Goal: Task Accomplishment & Management: Complete application form

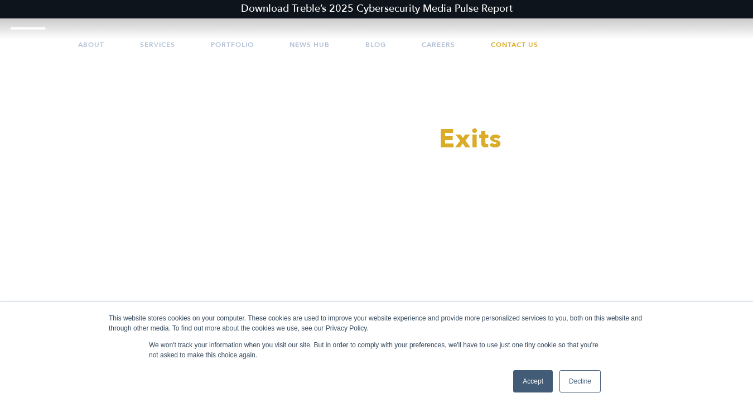
scroll to position [62, 0]
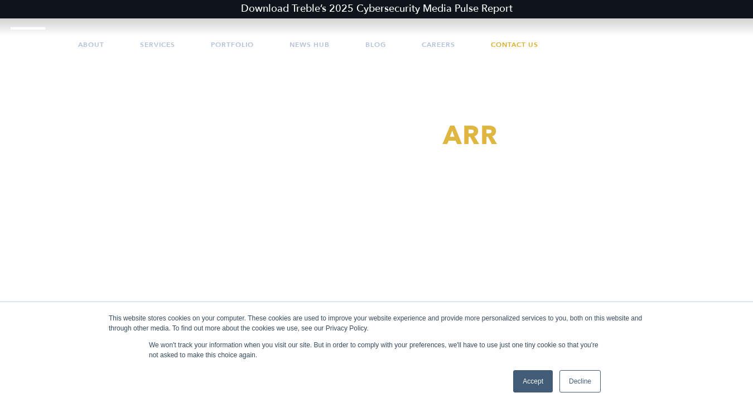
click at [534, 390] on link "Accept" at bounding box center [533, 381] width 40 height 22
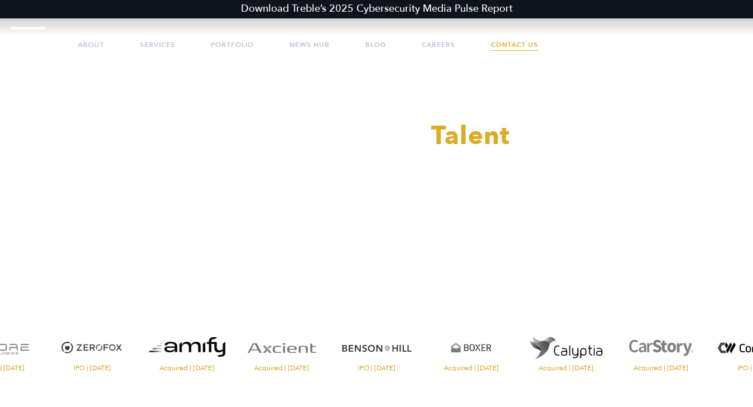
click at [504, 45] on link "Contact Us" at bounding box center [514, 44] width 47 height 33
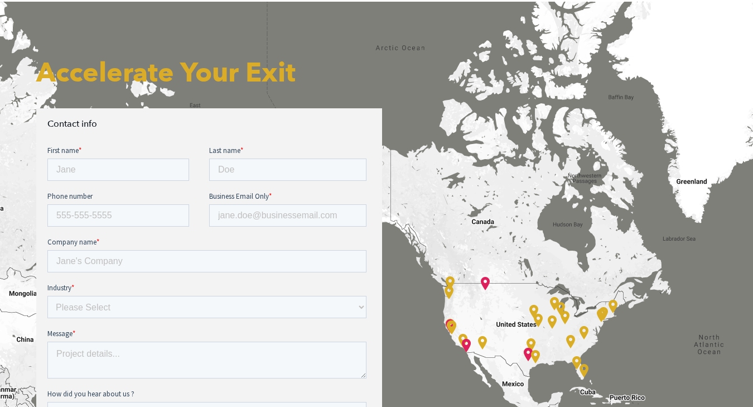
scroll to position [333, 0]
click at [150, 167] on input "First name *" at bounding box center [118, 169] width 142 height 22
type input "Marisa"
type input "Vickers"
type input "9724650688"
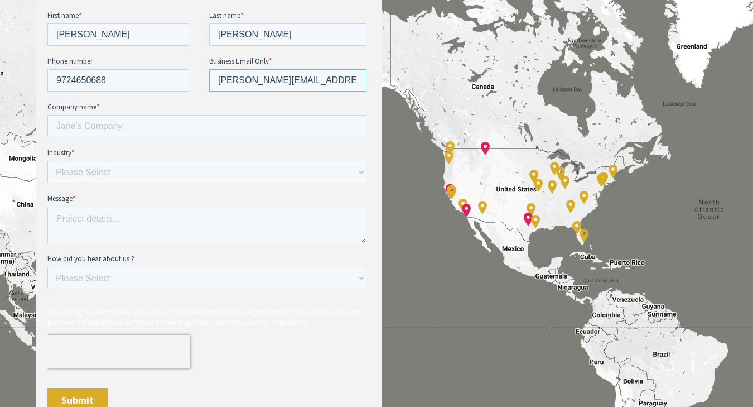
scroll to position [472, 0]
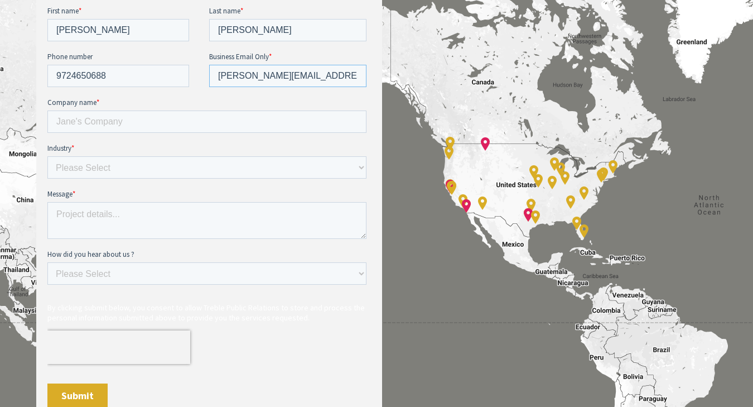
type input "marisa@thevcfactory.com"
click at [148, 122] on input "Company name *" at bounding box center [206, 121] width 319 height 22
type input "The VC Factory"
click at [140, 173] on select "Please Select E-commerce AI API Big Data Bio Tech (including Life Sciences) Blo…" at bounding box center [206, 167] width 319 height 22
select select "Venture Capital"
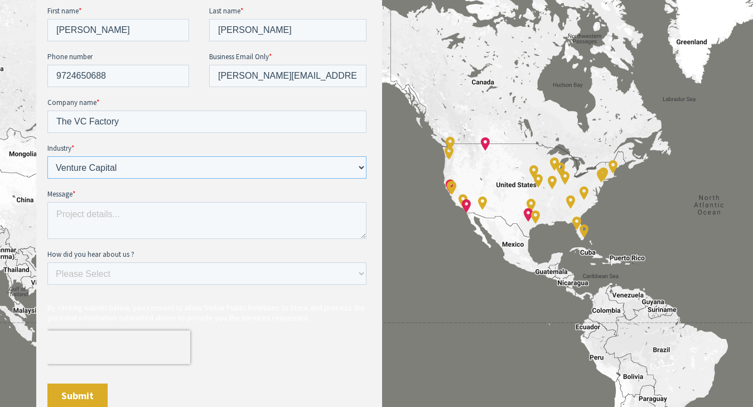
click at [47, 156] on select "Please Select E-commerce AI API Big Data Bio Tech (including Life Sciences) Blo…" at bounding box center [206, 167] width 319 height 22
click at [143, 213] on textarea "Message *" at bounding box center [206, 220] width 319 height 37
paste textarea "We are about to launch VC Factory Insights -an organization that publishes data…"
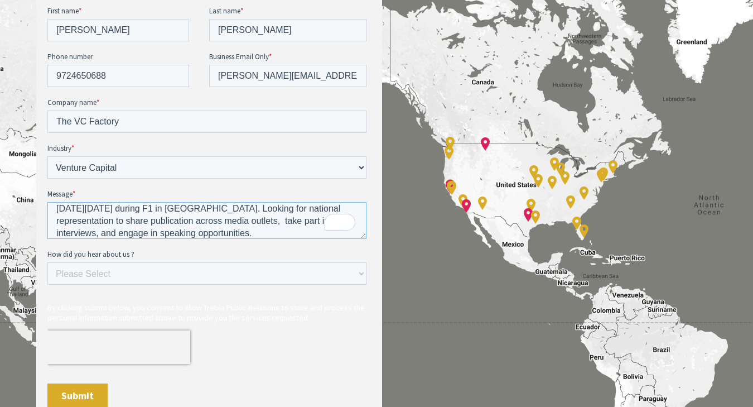
scroll to position [30, 0]
type textarea "We are about to launch VC Factory Insights -an organization that publishes data…"
click at [199, 269] on select "Please Select Ad online Social media Video Another website Word of mouth Job li…" at bounding box center [206, 273] width 319 height 22
select select "Search online"
click at [47, 262] on select "Please Select Ad online Social media Video Another website Word of mouth Job li…" at bounding box center [206, 273] width 319 height 22
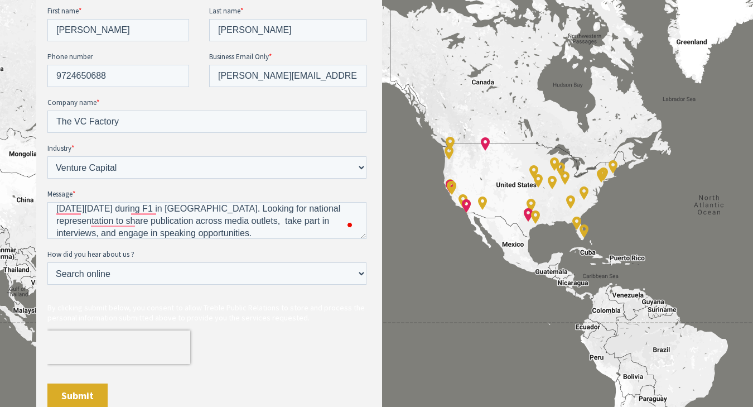
click at [97, 386] on input "Submit" at bounding box center [77, 395] width 60 height 25
